Goal: Task Accomplishment & Management: Use online tool/utility

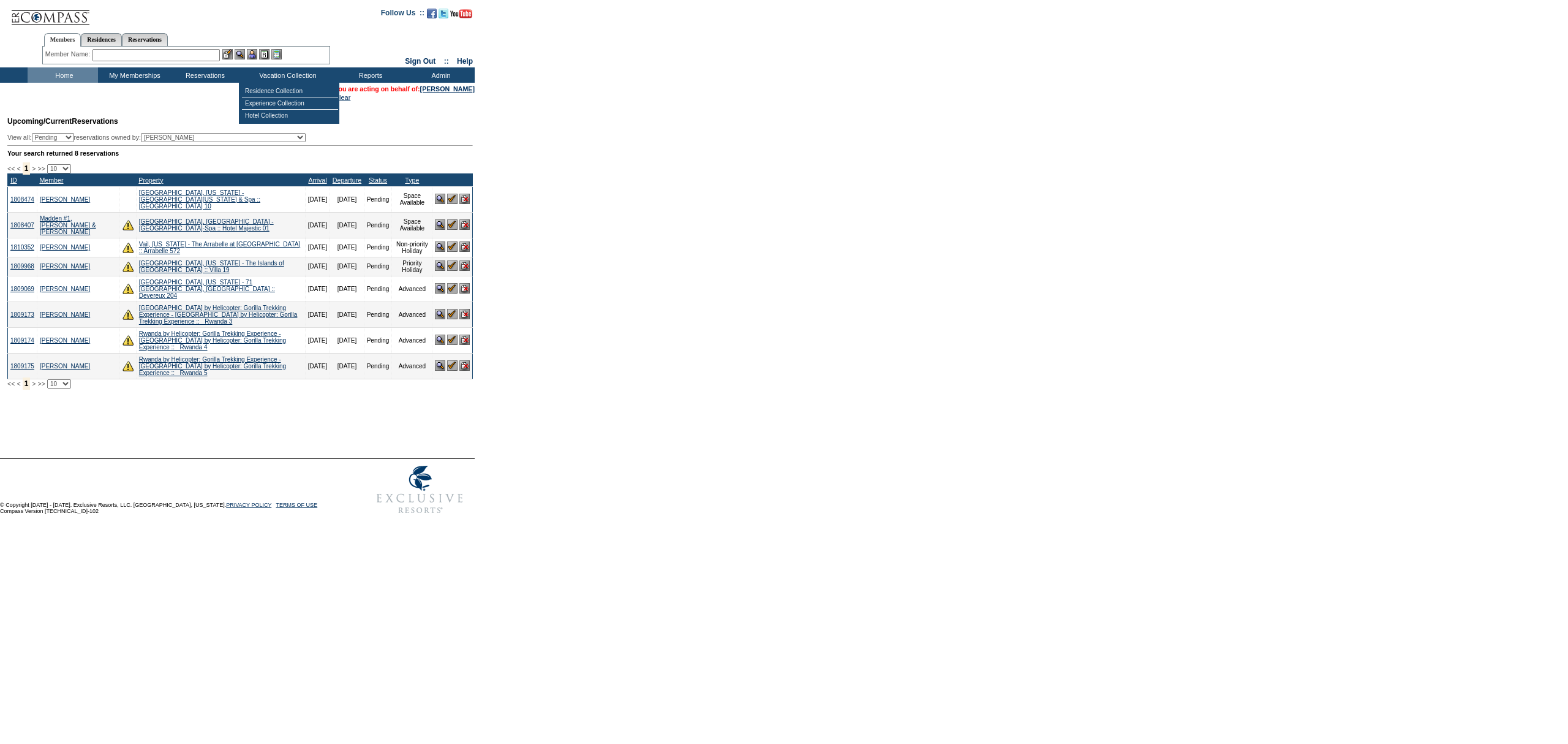
click at [236, 135] on select "(All) [PERSON_NAME] Accounting (MSM), Team [PERSON_NAME] (inactive) Admin, IT G…" at bounding box center [223, 137] width 165 height 9
select select "58317"
click at [167, 133] on select "(All) [PERSON_NAME] Accounting (MSM), Team [PERSON_NAME] (inactive) Admin, IT G…" at bounding box center [223, 137] width 165 height 9
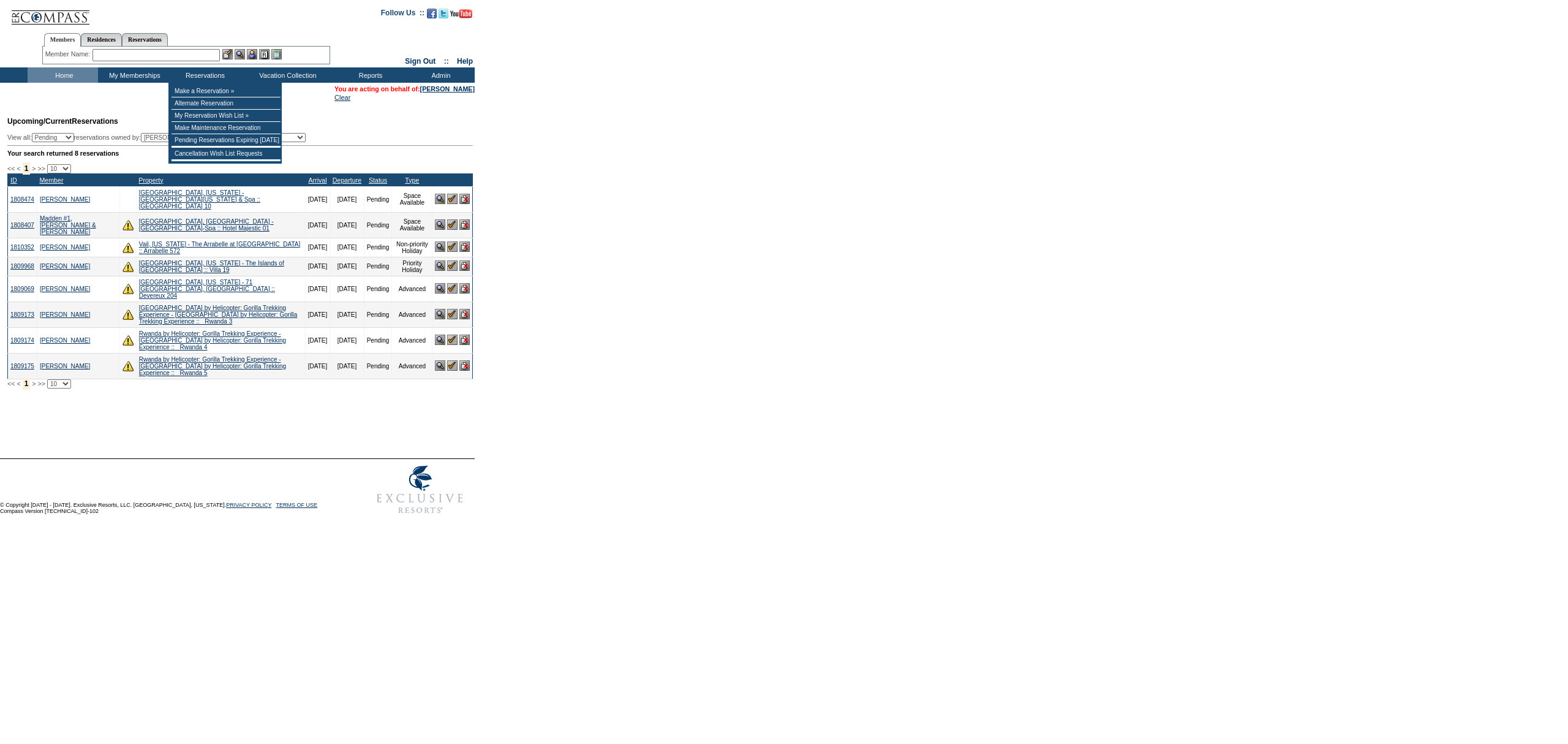
drag, startPoint x: 677, startPoint y: 165, endPoint x: 630, endPoint y: 130, distance: 58.6
click at [680, 162] on form "Follow Us ::" at bounding box center [784, 260] width 1568 height 521
click at [596, 124] on form "Follow Us ::" at bounding box center [784, 260] width 1568 height 521
click at [450, 202] on img at bounding box center [452, 198] width 11 height 11
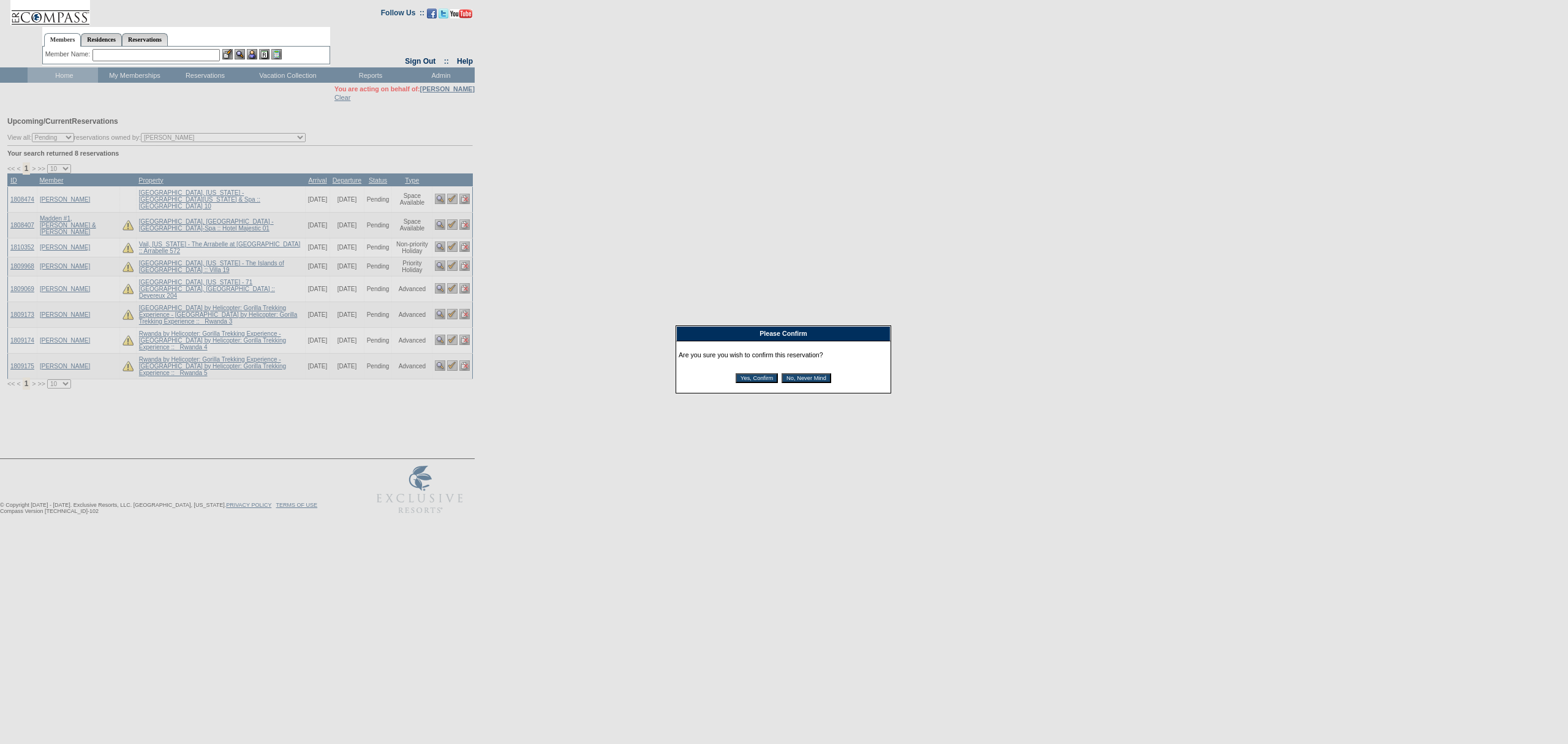
click at [745, 378] on input "Yes, Confirm" at bounding box center [757, 378] width 42 height 10
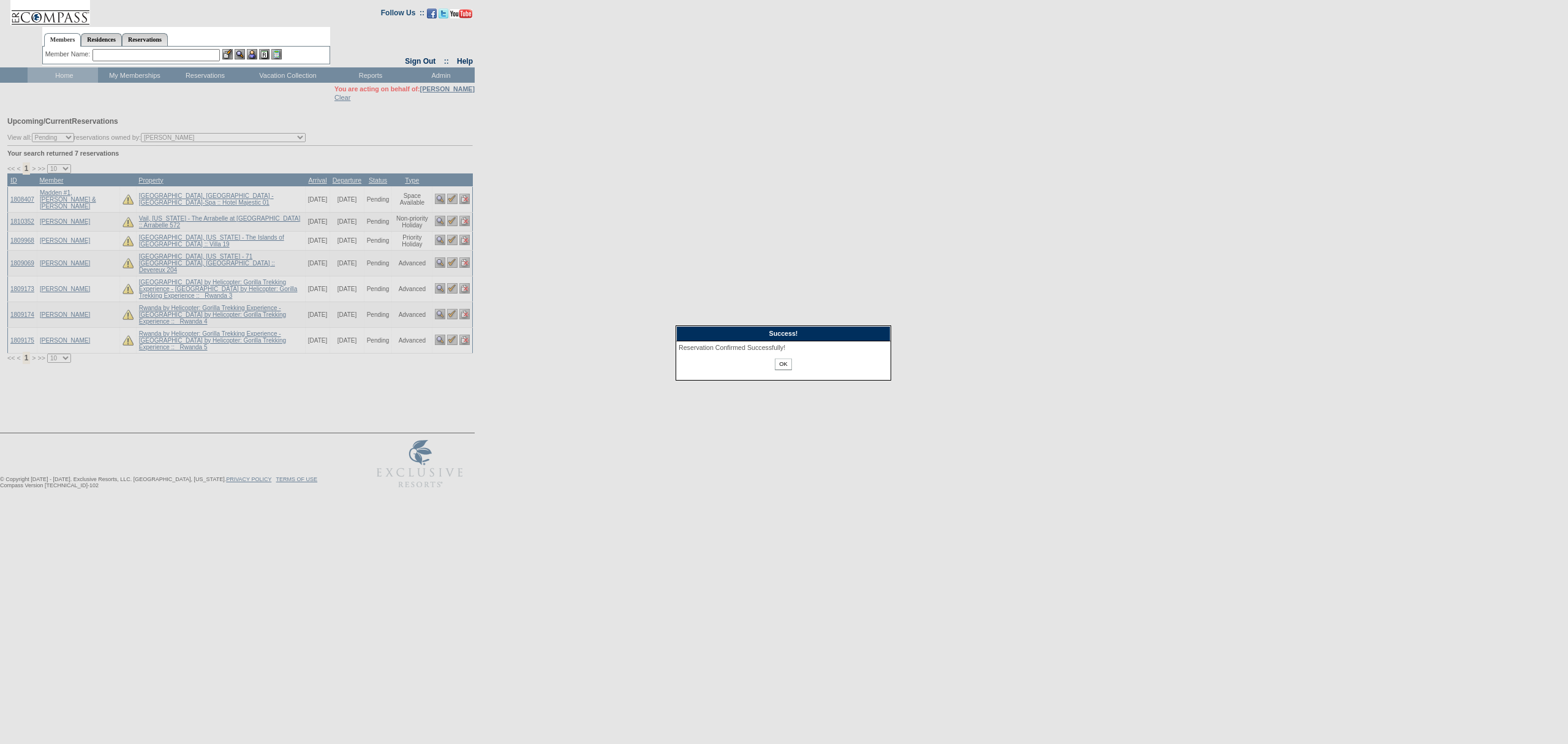
click at [771, 363] on div "OK" at bounding box center [784, 368] width 210 height 19
click at [792, 371] on div "OK" at bounding box center [784, 368] width 210 height 19
click at [787, 363] on input "OK" at bounding box center [783, 364] width 17 height 12
